Goal: Check status: Check status

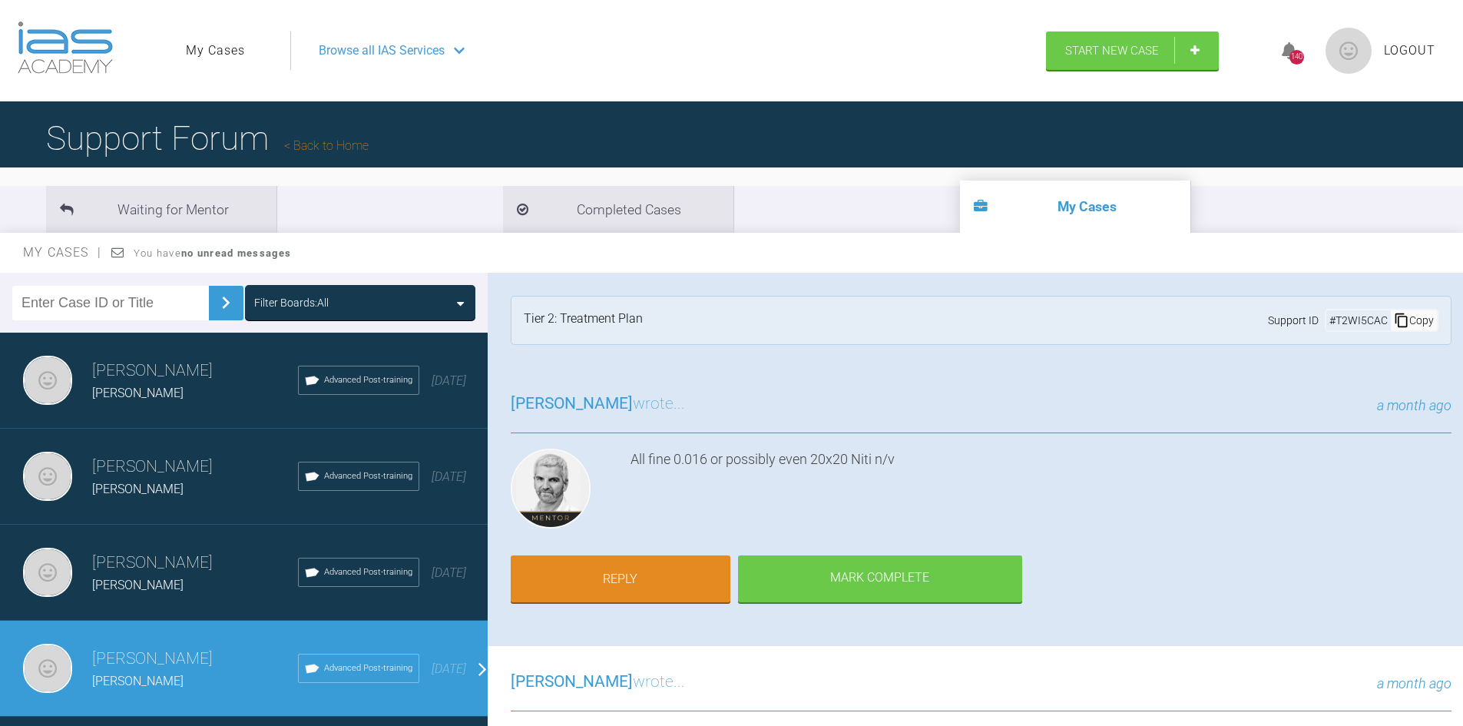
click at [220, 40] on ul "My Cases" at bounding box center [238, 50] width 104 height 38
click at [226, 48] on link "My Cases" at bounding box center [215, 51] width 59 height 20
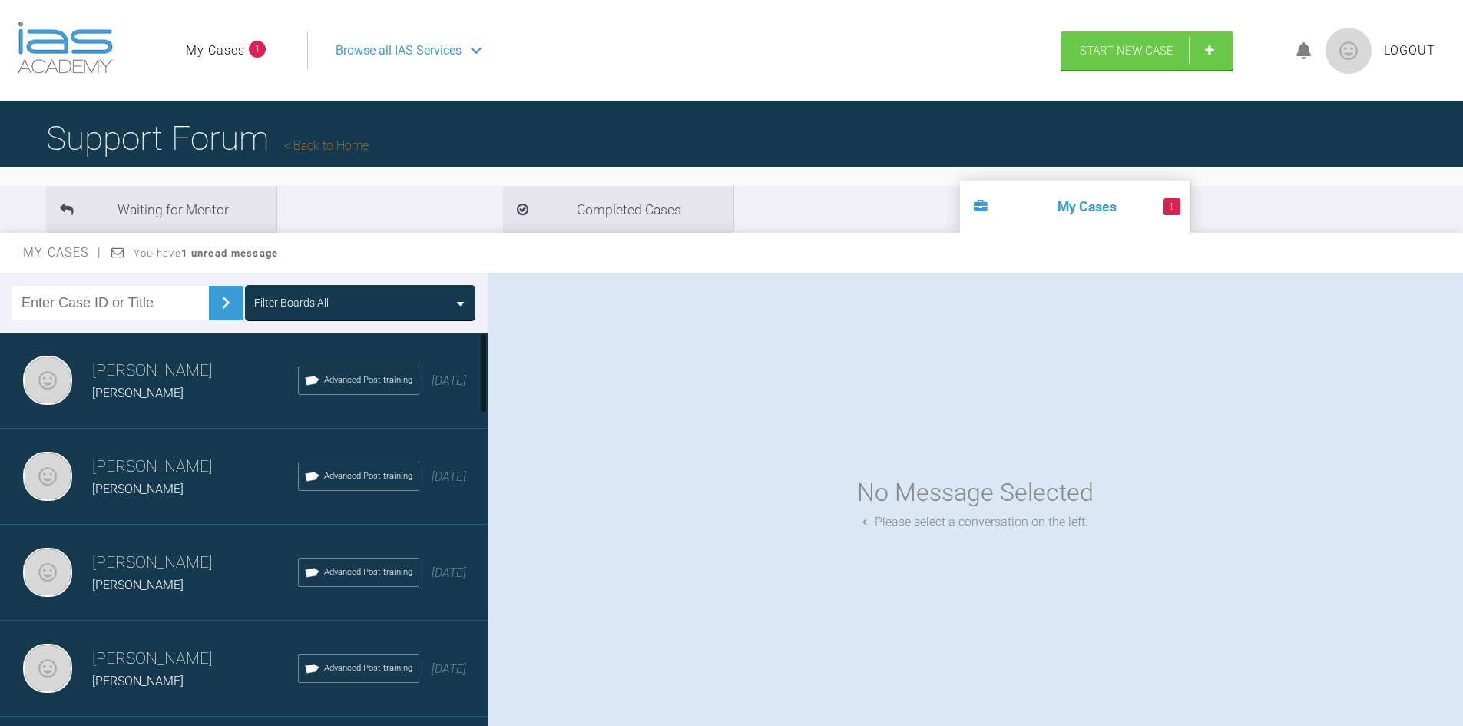
click at [220, 43] on link "My Cases" at bounding box center [215, 51] width 59 height 20
click at [221, 56] on link "My Cases" at bounding box center [215, 51] width 59 height 20
click at [222, 53] on link "My Cases" at bounding box center [215, 51] width 59 height 20
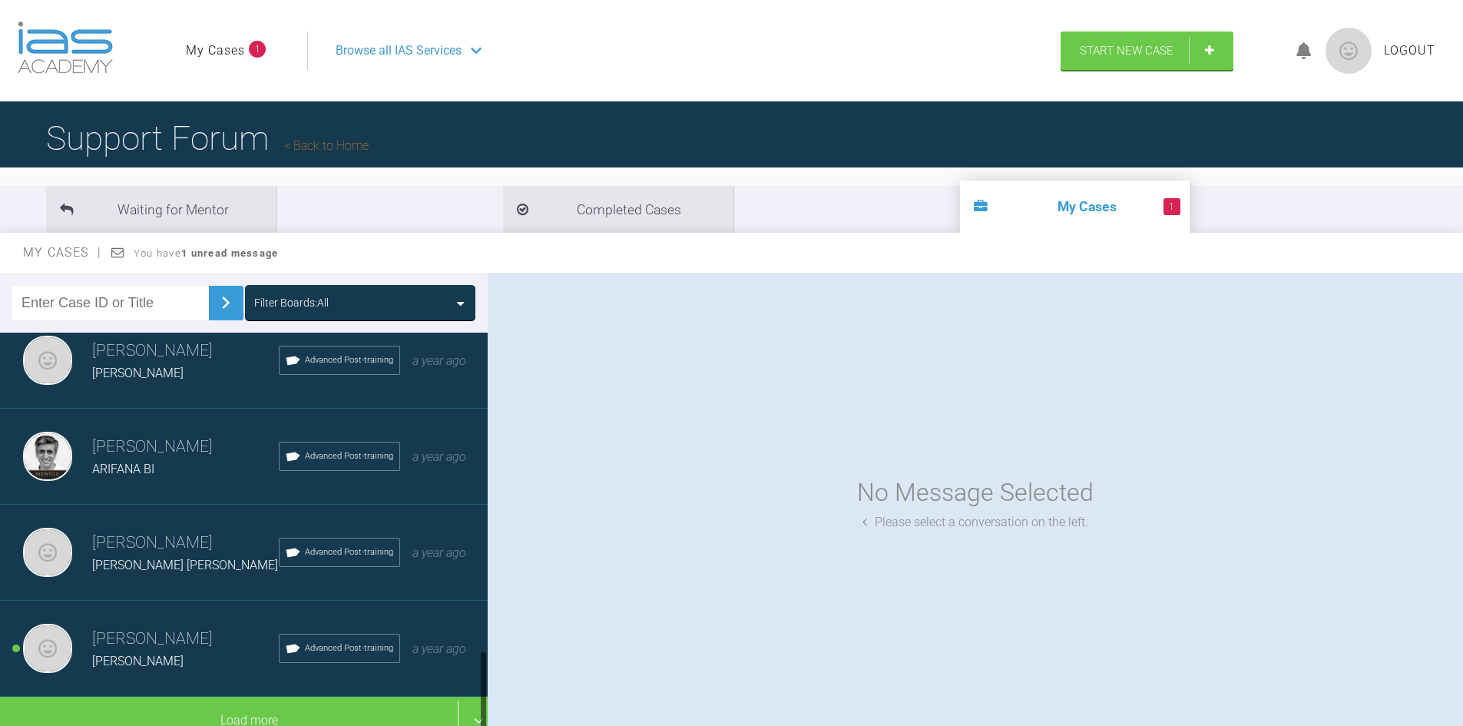
scroll to position [1567, 0]
click at [154, 626] on h3 "[PERSON_NAME]" at bounding box center [185, 639] width 187 height 26
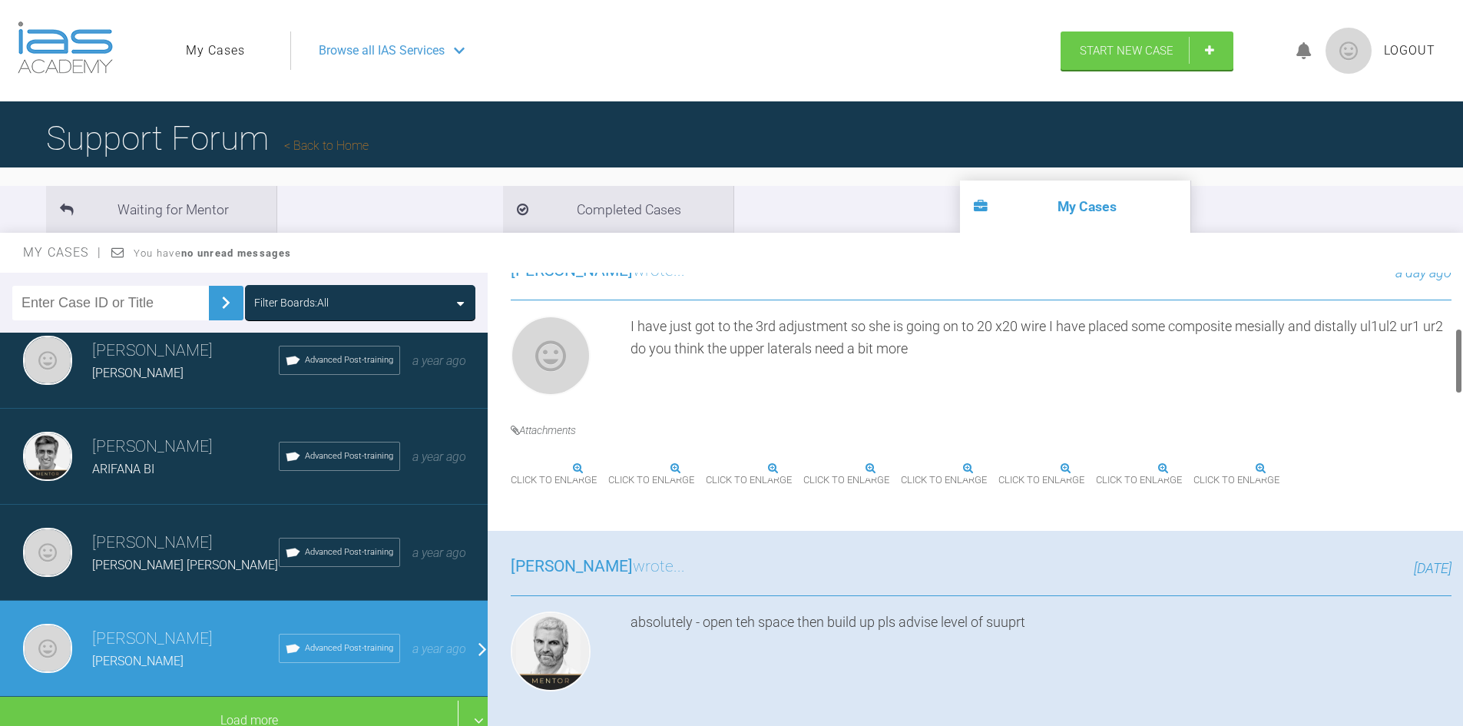
scroll to position [384, 0]
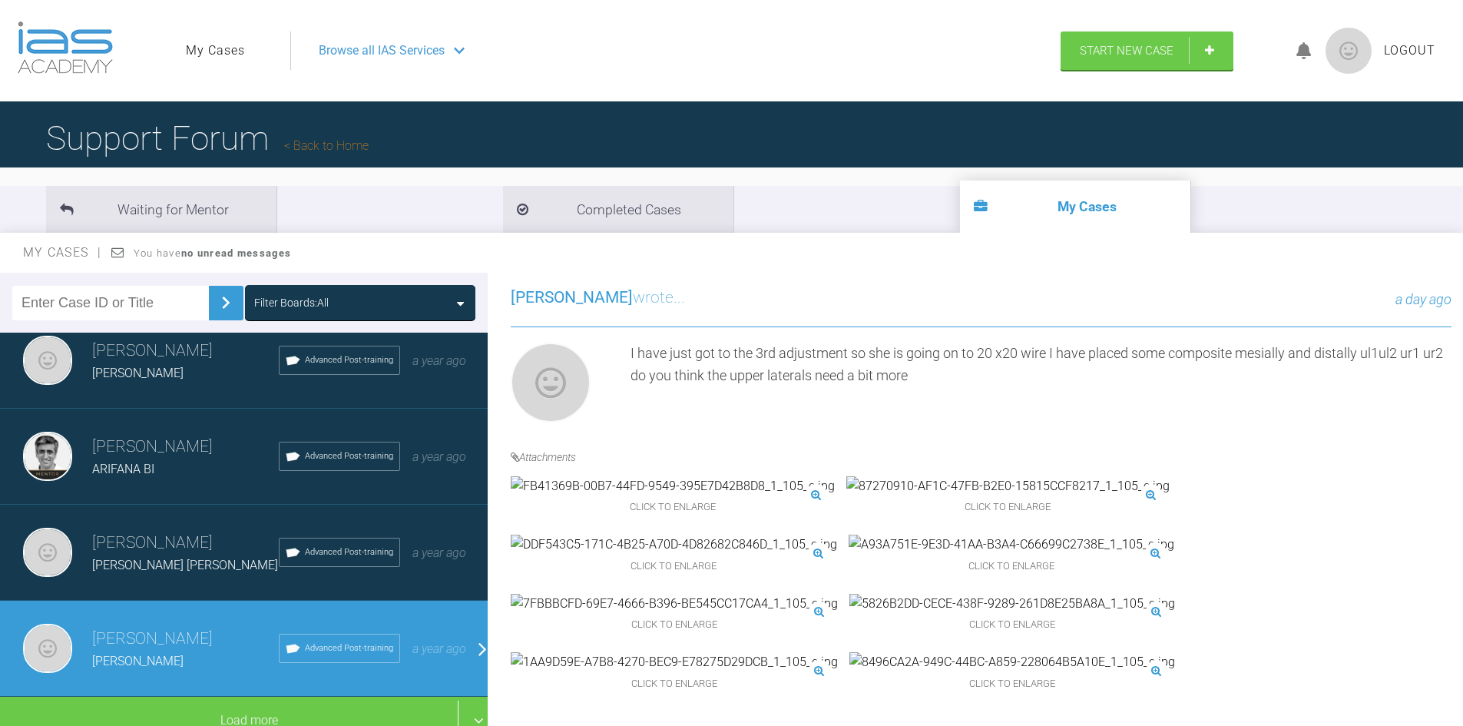
click at [837, 534] on img at bounding box center [674, 544] width 326 height 20
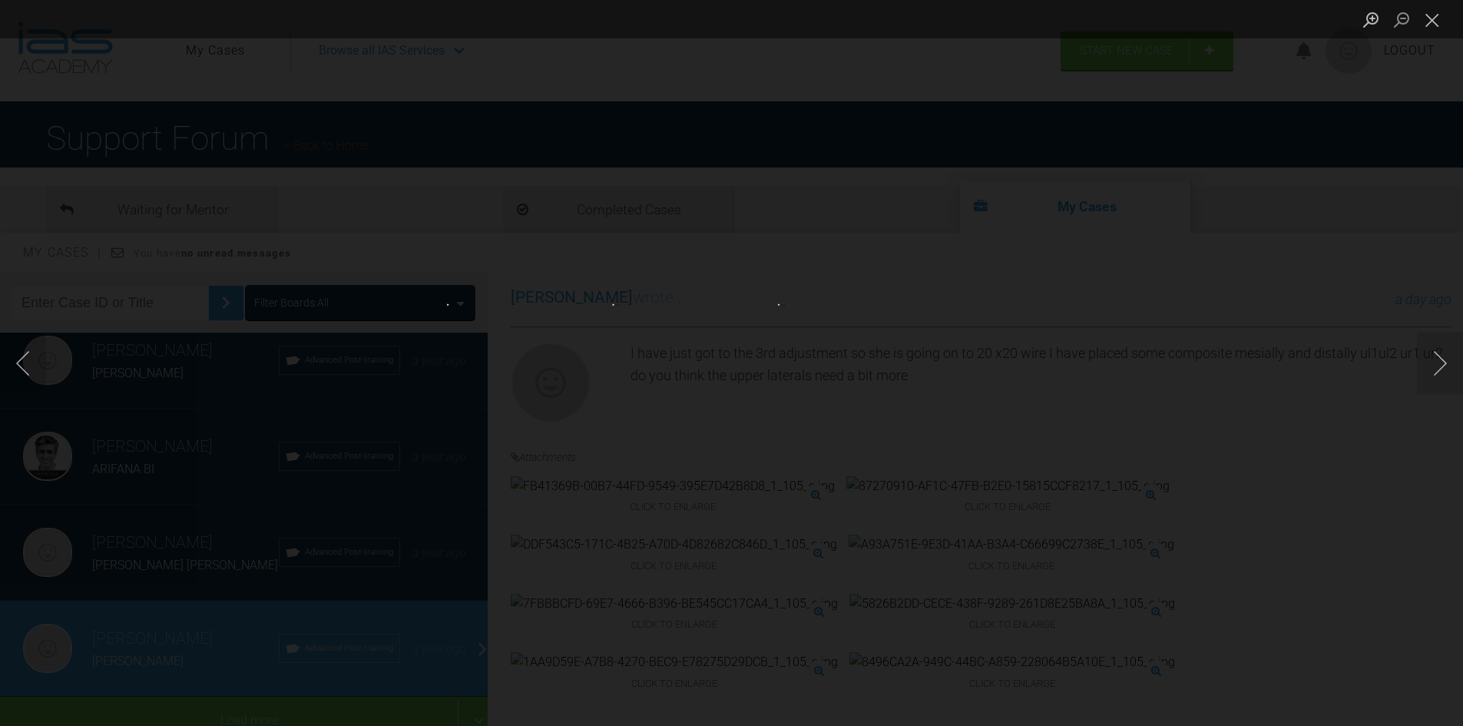
click at [1149, 402] on div "Lightbox" at bounding box center [731, 363] width 1463 height 726
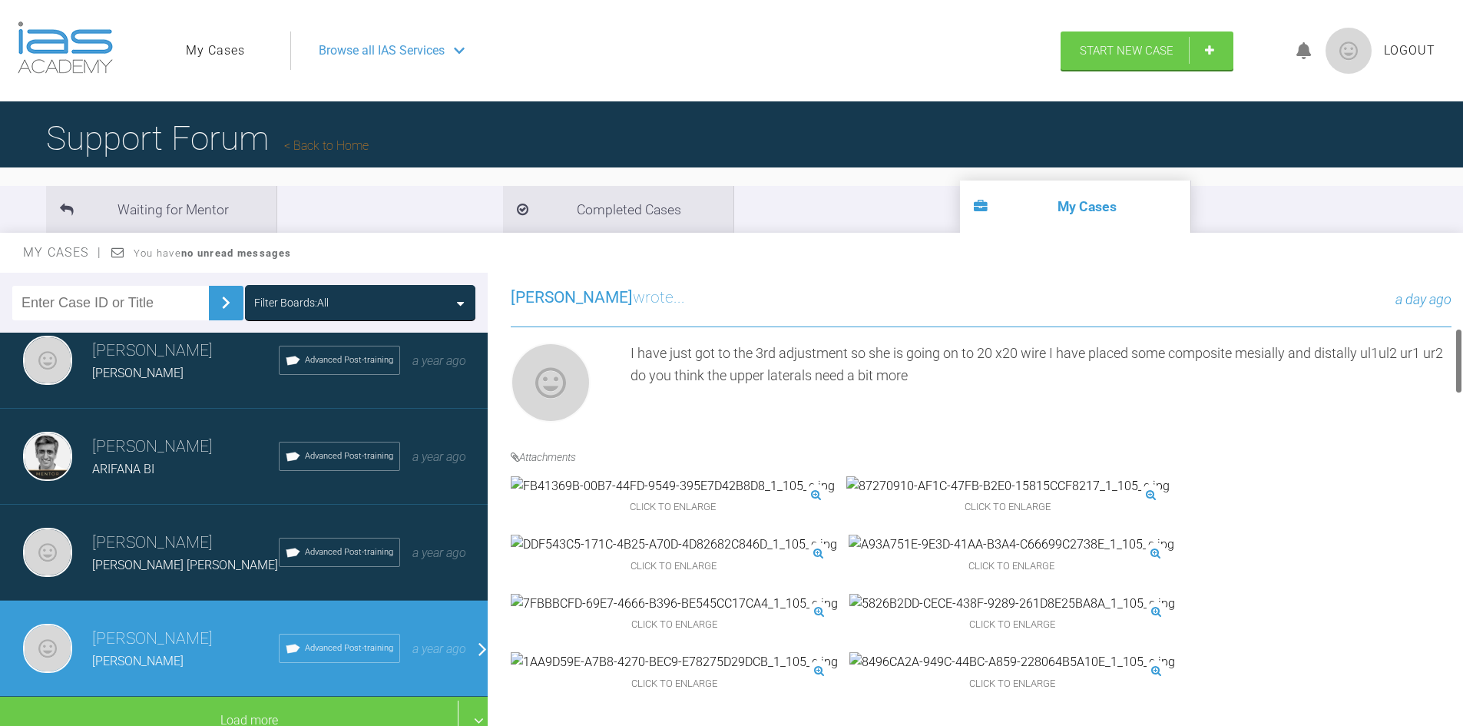
click at [1074, 545] on img at bounding box center [1011, 544] width 326 height 20
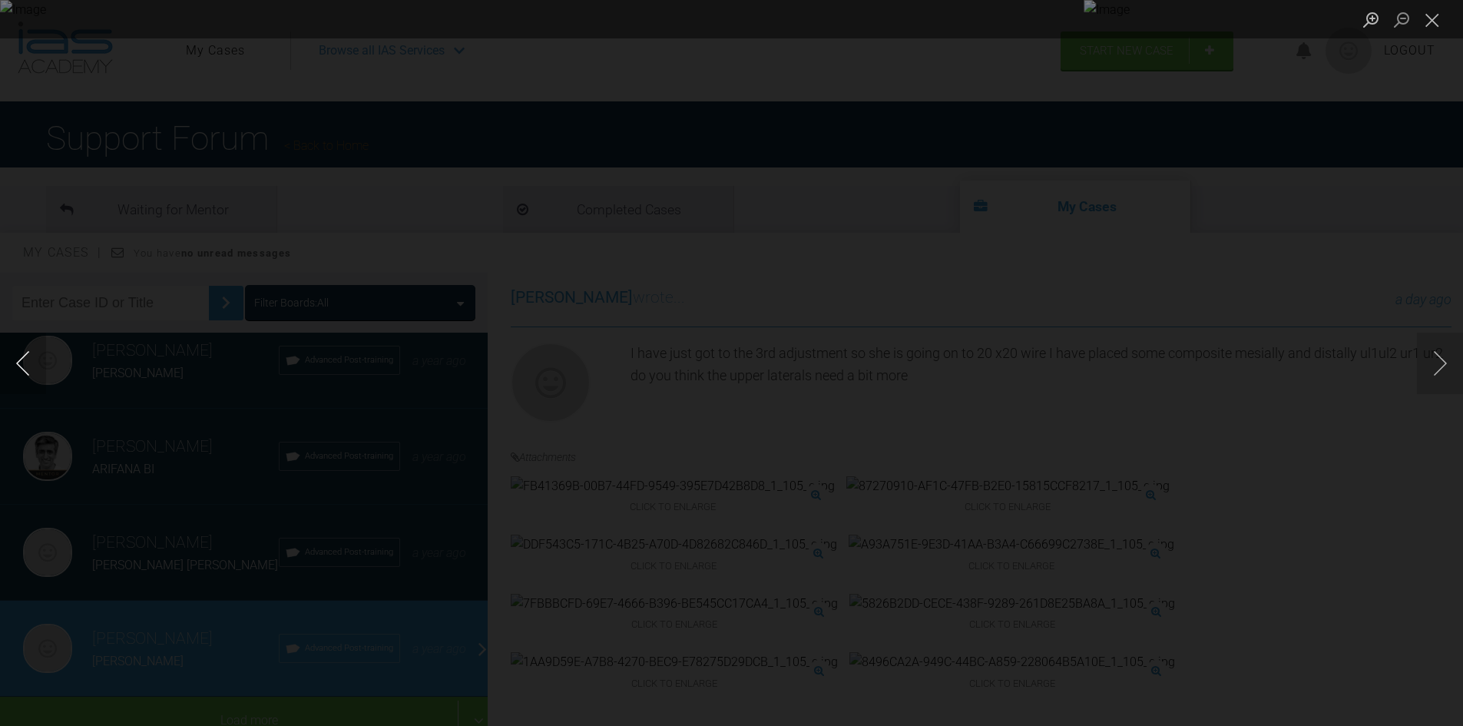
click at [29, 375] on button "Previous image" at bounding box center [23, 362] width 46 height 61
click at [1078, 418] on div "Lightbox" at bounding box center [731, 363] width 1463 height 726
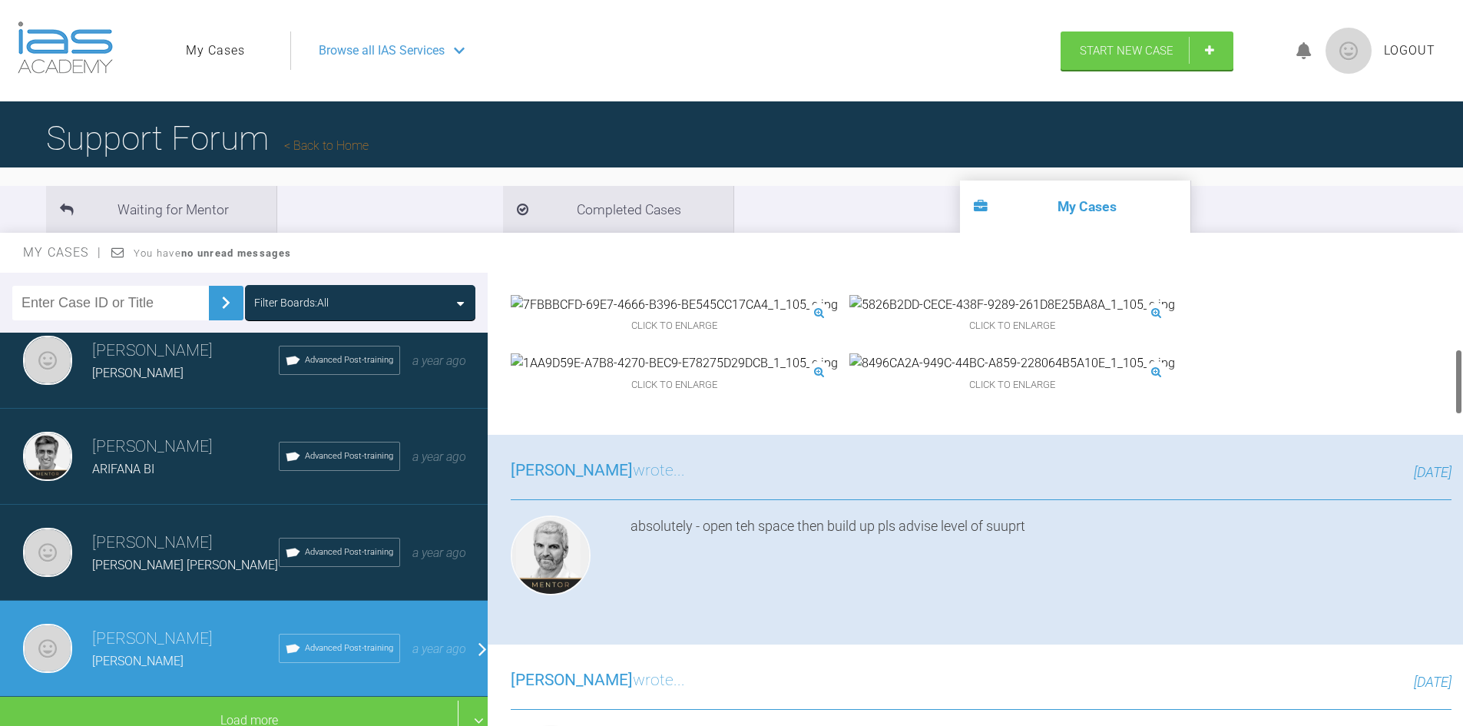
scroll to position [691, 0]
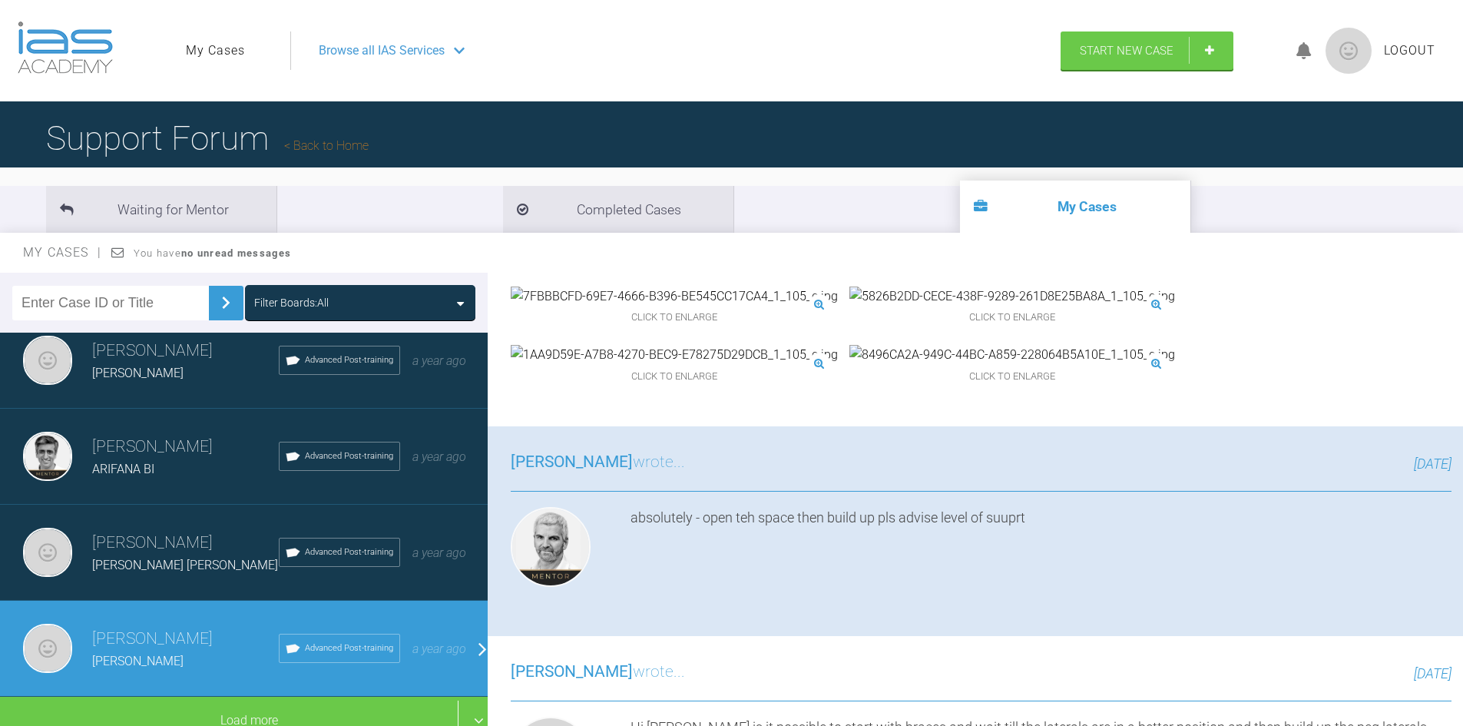
click at [99, 504] on div "[PERSON_NAME] [PERSON_NAME] [PERSON_NAME] Advanced Post-training a year ago" at bounding box center [249, 552] width 499 height 96
